Goal: Communication & Community: Answer question/provide support

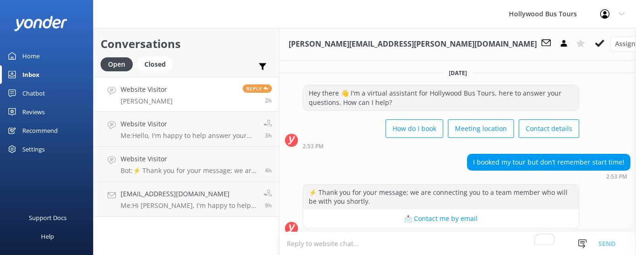
scroll to position [295, 0]
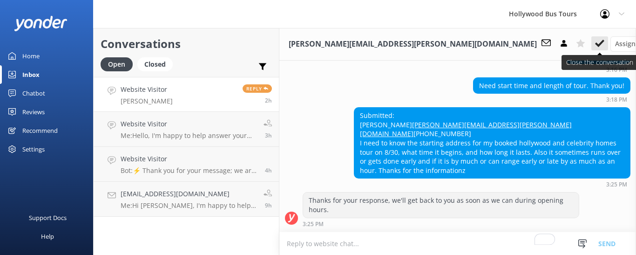
click at [595, 44] on use at bounding box center [599, 43] width 9 height 7
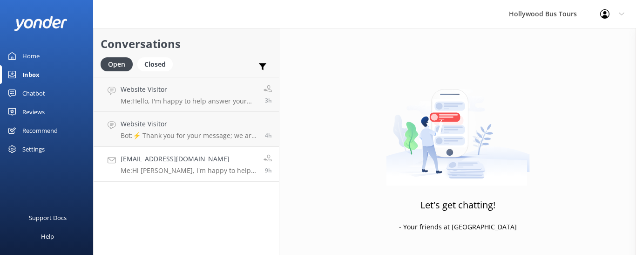
click at [201, 172] on p "Me: Hi [PERSON_NAME], I'm happy to help answer your questions. How can I help y…" at bounding box center [189, 170] width 136 height 8
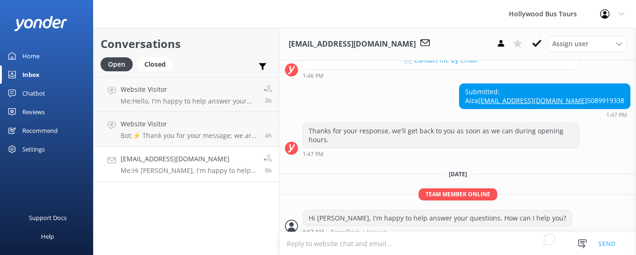
scroll to position [398, 0]
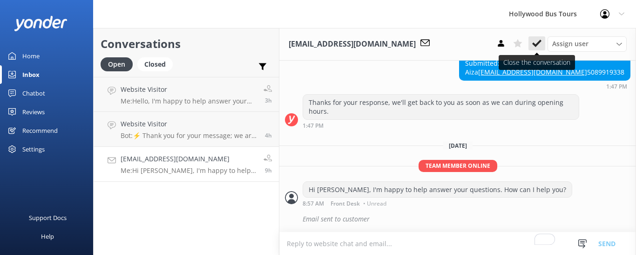
click at [538, 42] on icon at bounding box center [536, 43] width 9 height 9
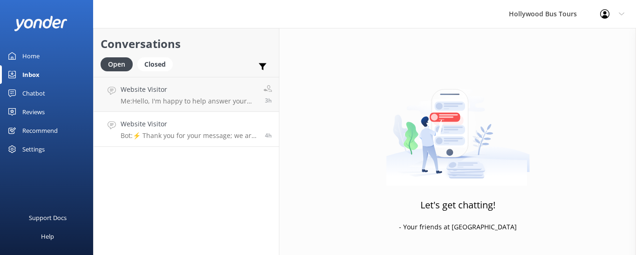
click at [203, 131] on div "Website Visitor Bot: ⚡ Thank you for your message; we are connecting you to a t…" at bounding box center [189, 129] width 137 height 20
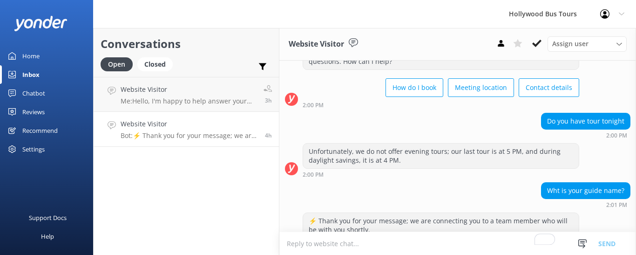
scroll to position [80, 0]
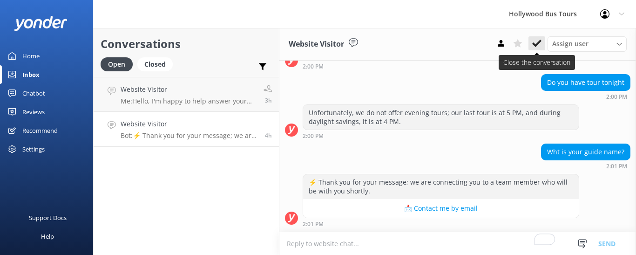
click at [537, 40] on icon at bounding box center [536, 43] width 9 height 9
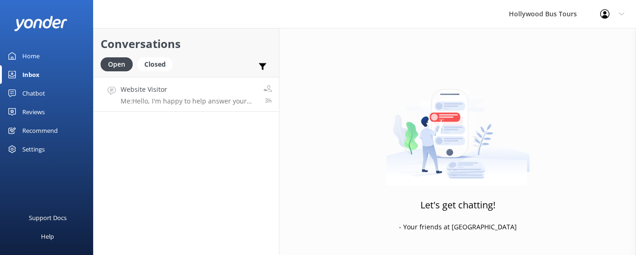
click at [217, 96] on div "Website Visitor Me: Hello, I'm happy to help answer your questions. How can I h…" at bounding box center [189, 94] width 136 height 20
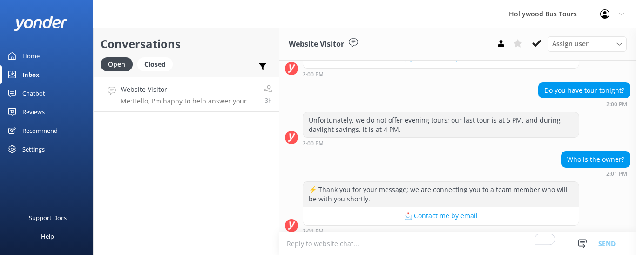
scroll to position [460, 0]
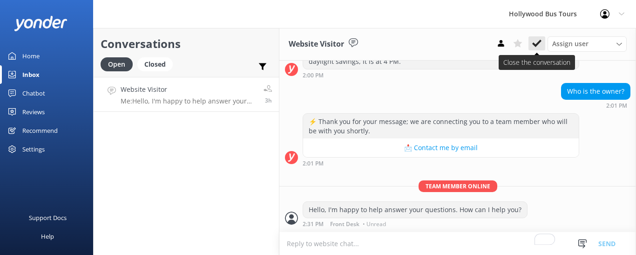
click at [535, 44] on use at bounding box center [536, 43] width 9 height 7
